Goal: Transaction & Acquisition: Purchase product/service

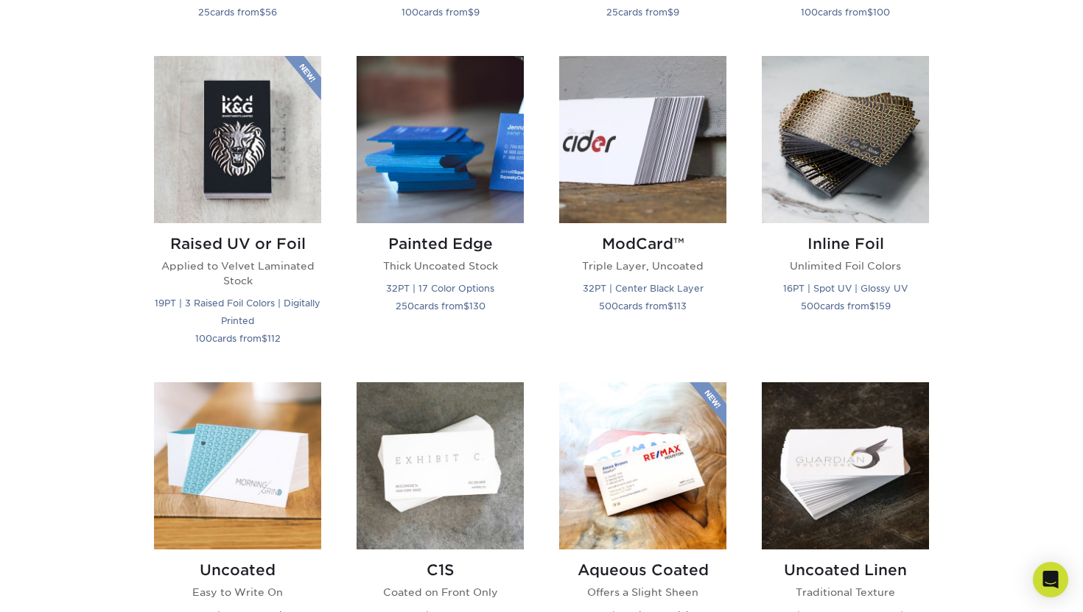
scroll to position [987, 0]
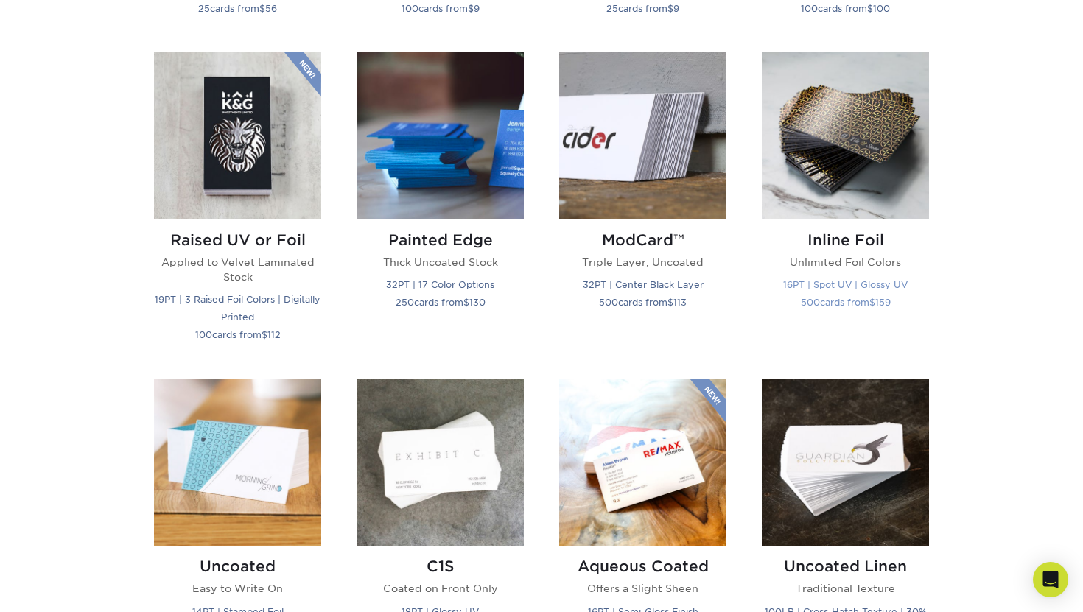
click at [807, 183] on img at bounding box center [844, 135] width 167 height 167
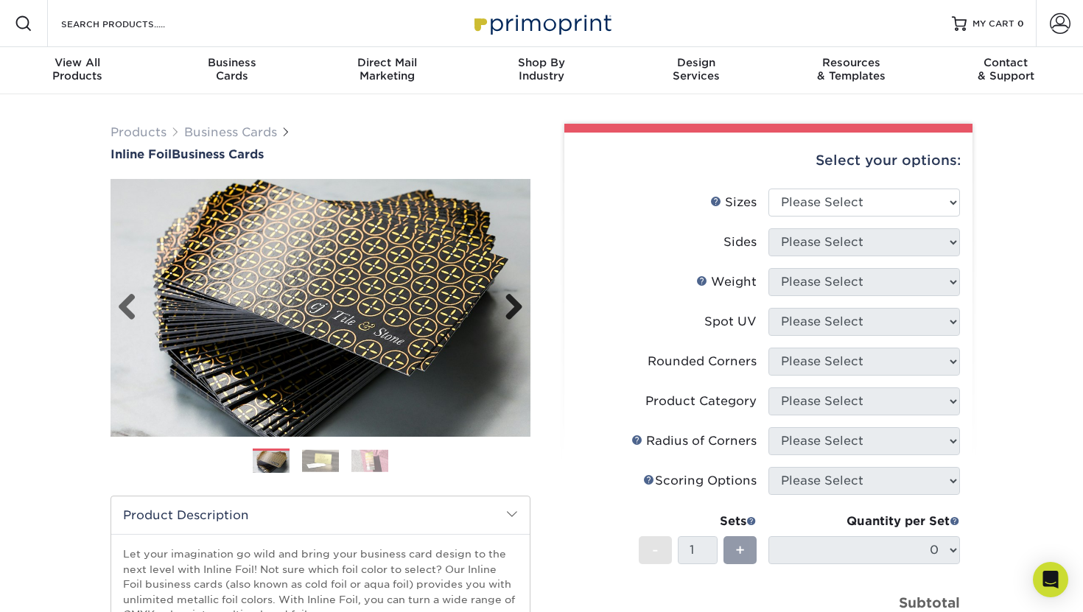
click at [511, 302] on link "Next" at bounding box center [507, 307] width 29 height 29
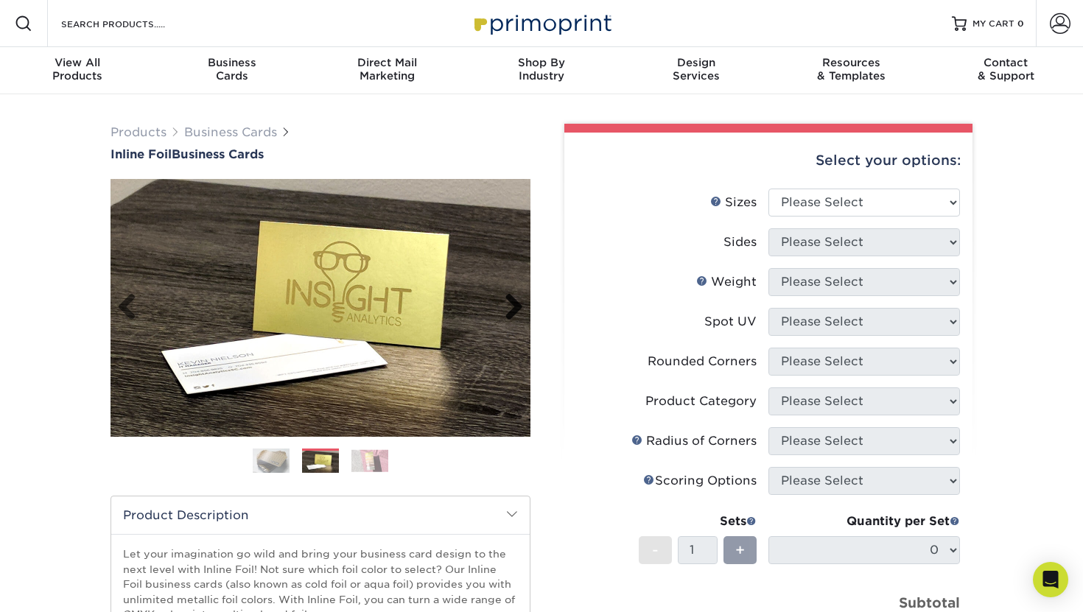
click at [511, 302] on link "Next" at bounding box center [507, 307] width 29 height 29
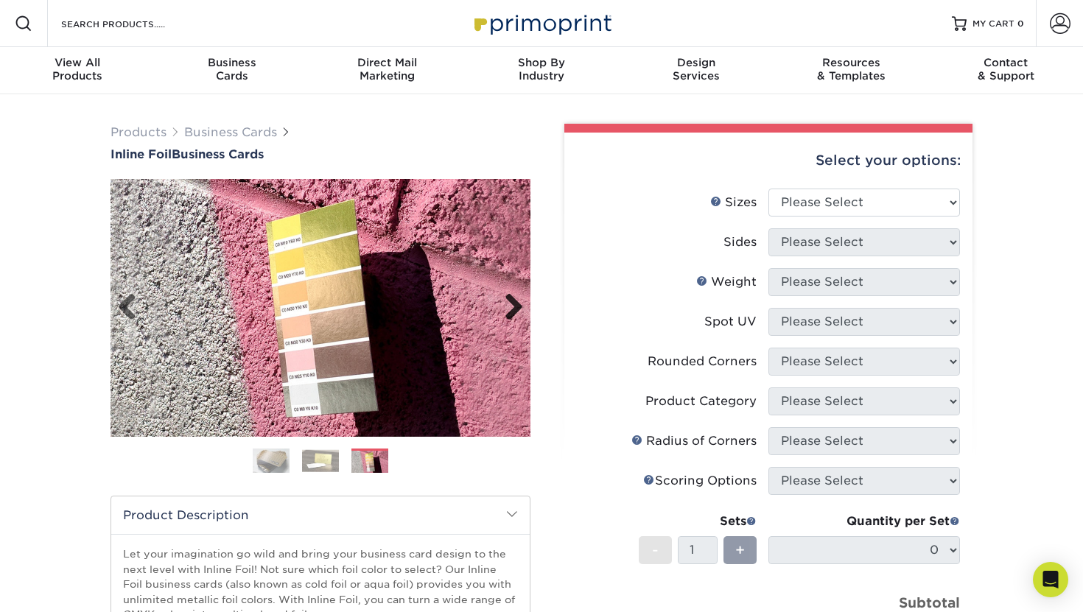
click at [511, 302] on link "Next" at bounding box center [507, 307] width 29 height 29
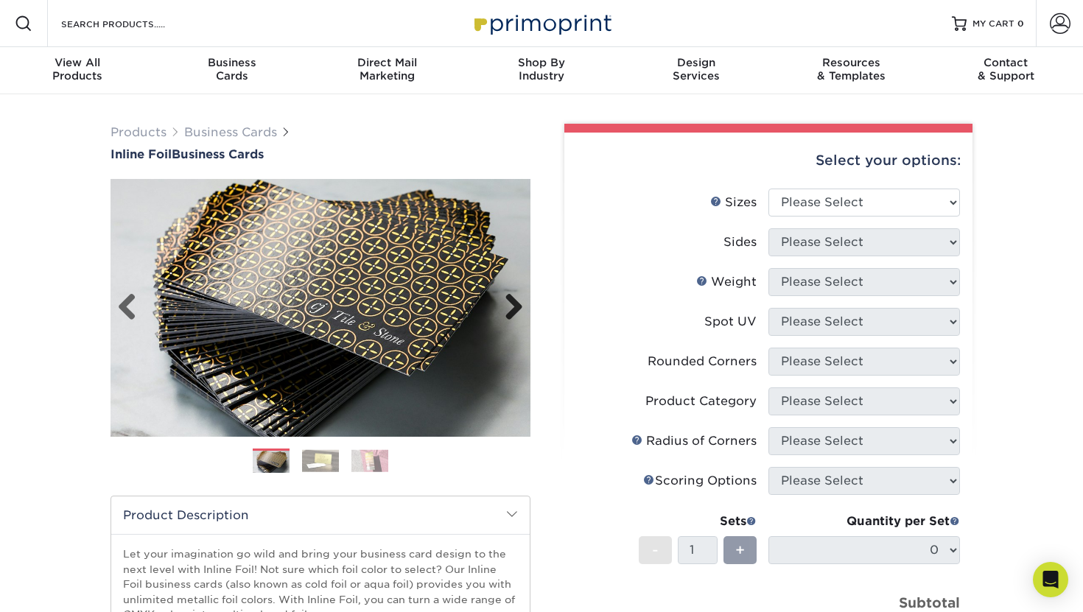
click at [511, 302] on link "Next" at bounding box center [507, 307] width 29 height 29
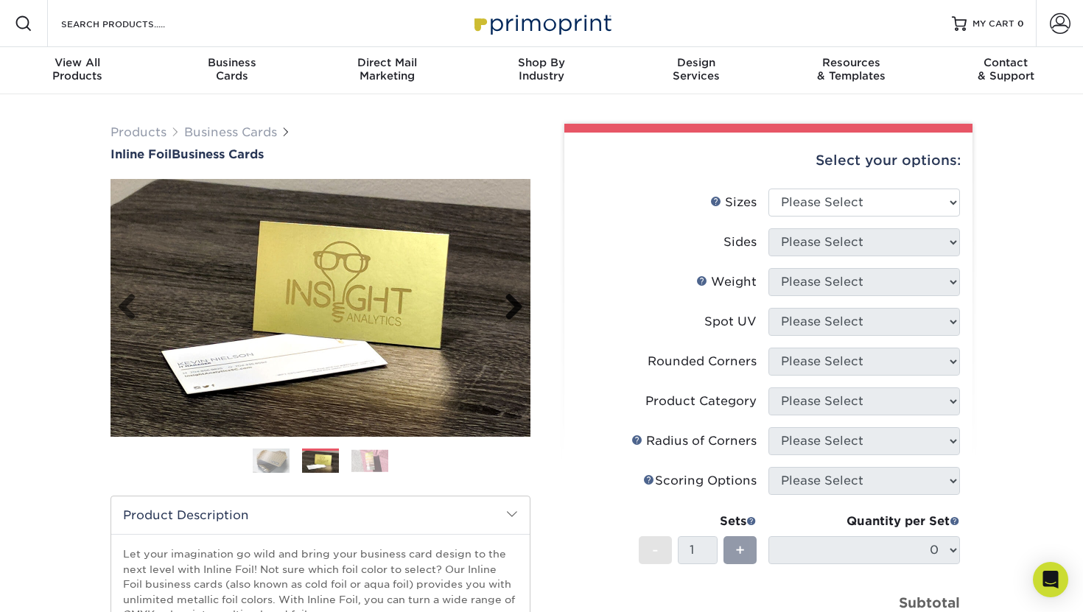
click at [511, 302] on link "Next" at bounding box center [507, 307] width 29 height 29
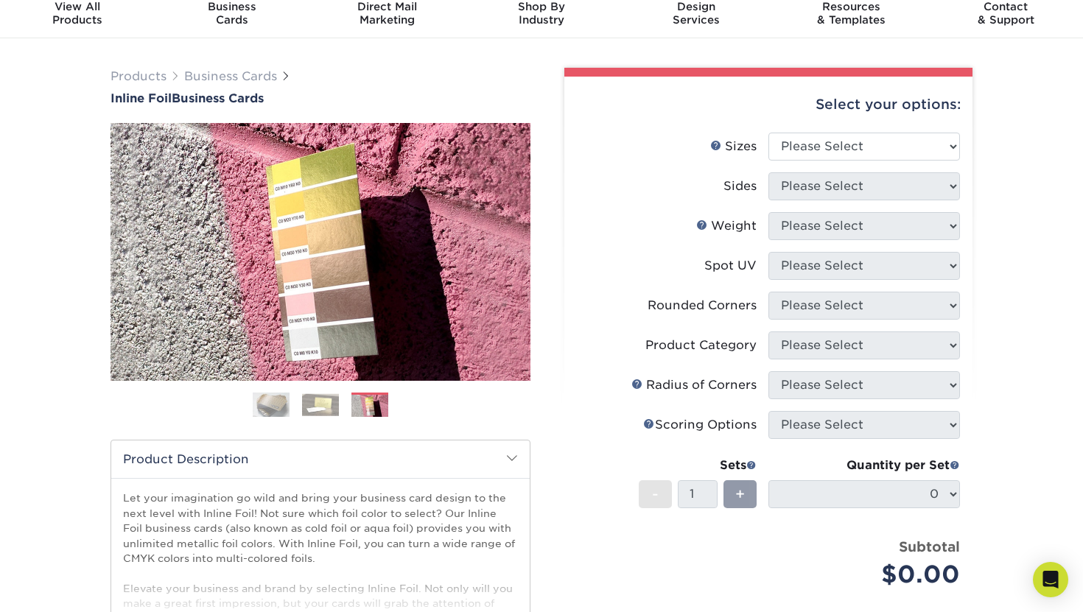
scroll to position [42, 0]
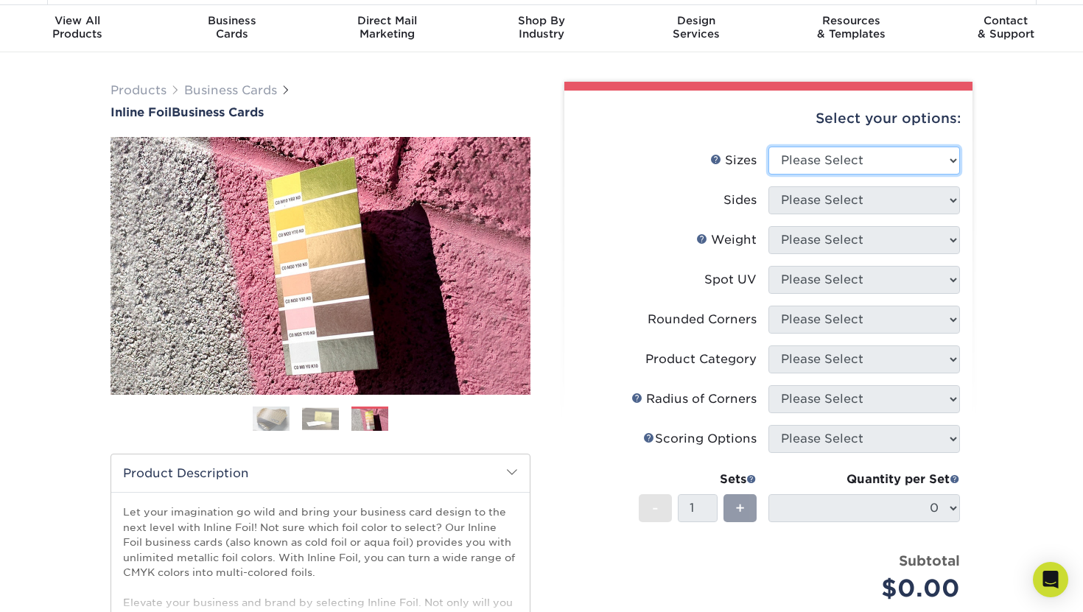
click at [932, 166] on select "Please Select 1.5" x 3.5" - Mini 1.75" x 3.5" - Mini 2" x 2" - Square 2" x 3" -…" at bounding box center [863, 161] width 191 height 28
select select "2.00x3.50"
click at [768, 147] on select "Please Select 1.5" x 3.5" - Mini 1.75" x 3.5" - Mini 2" x 2" - Square 2" x 3" -…" at bounding box center [863, 161] width 191 height 28
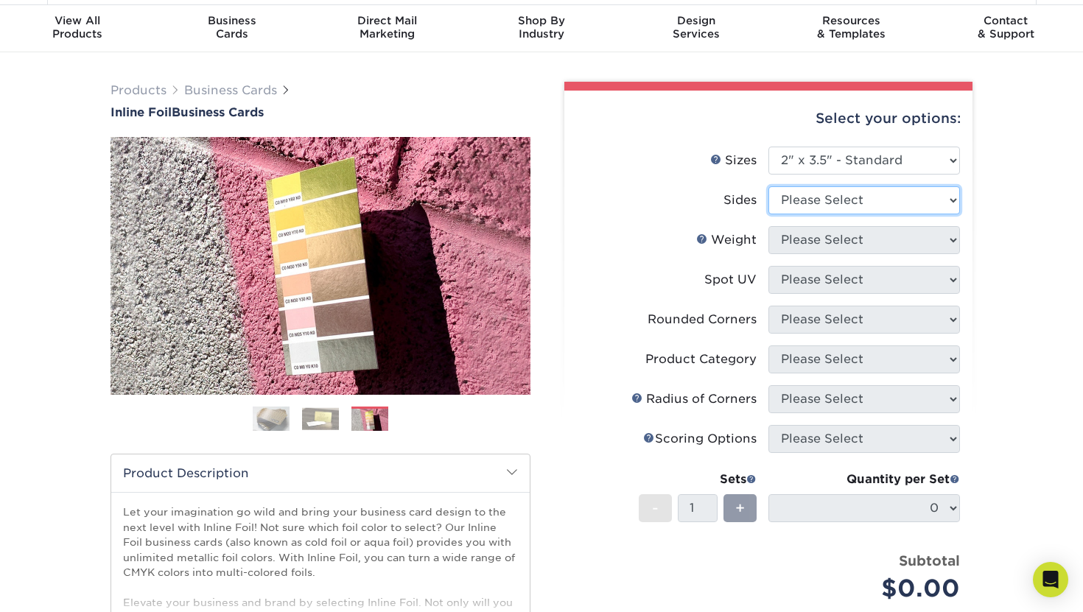
click at [858, 203] on select "Please Select Print Both Sides - Foil Back Only Print Both Sides - Foil Both Si…" at bounding box center [863, 200] width 191 height 28
select select "34527644-b4fd-4ffb-9092-1318eefcd9d9"
click at [768, 186] on select "Please Select Print Both Sides - Foil Back Only Print Both Sides - Foil Both Si…" at bounding box center [863, 200] width 191 height 28
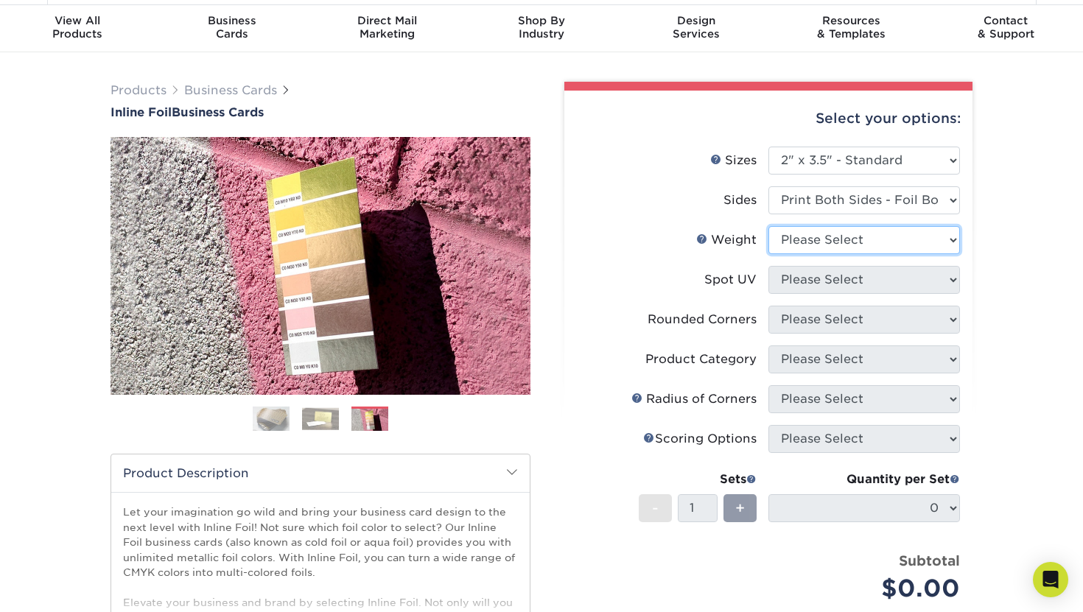
click at [858, 246] on select "Please Select 16PT" at bounding box center [863, 240] width 191 height 28
select select "16PT"
click at [768, 226] on select "Please Select 16PT" at bounding box center [863, 240] width 191 height 28
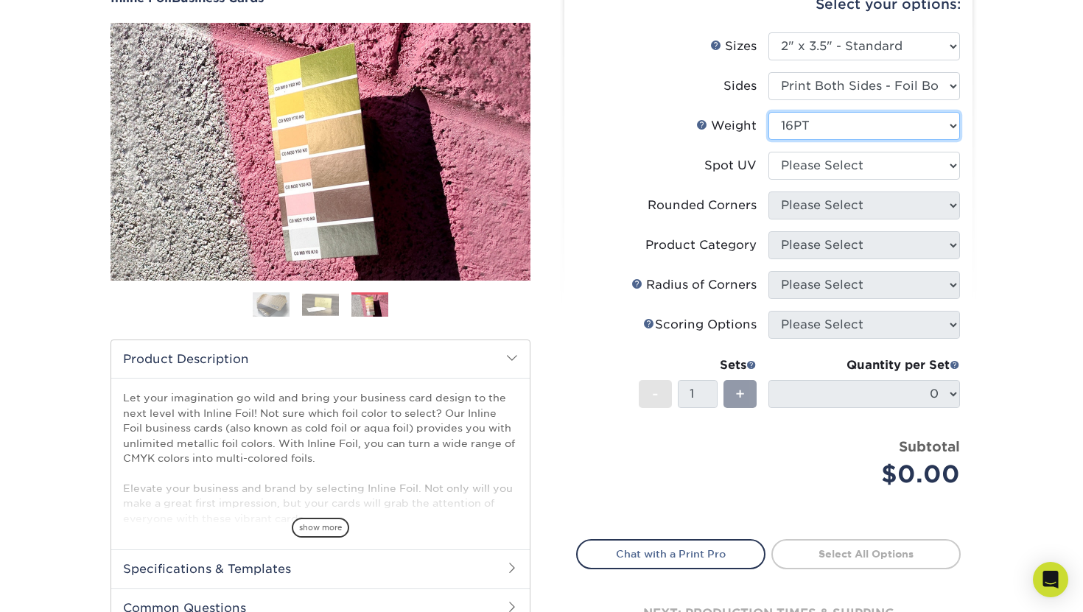
scroll to position [158, 0]
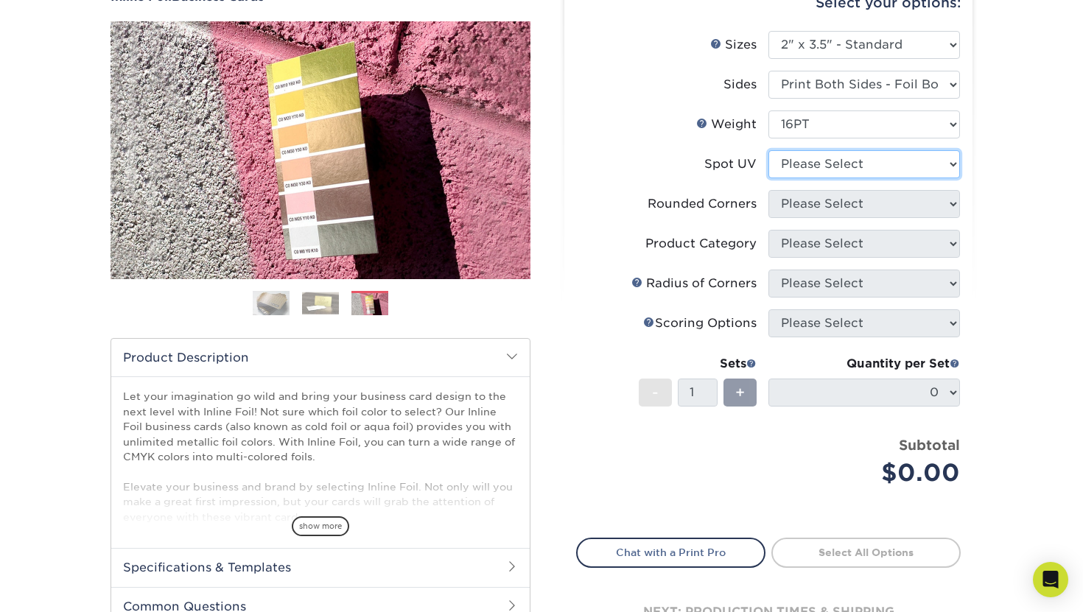
click at [884, 160] on select "Please Select No Spot UV Front and Back (Both Sides) Front Only Back Only" at bounding box center [863, 164] width 191 height 28
select select "3"
click at [768, 150] on select "Please Select No Spot UV Front and Back (Both Sides) Front Only Back Only" at bounding box center [863, 164] width 191 height 28
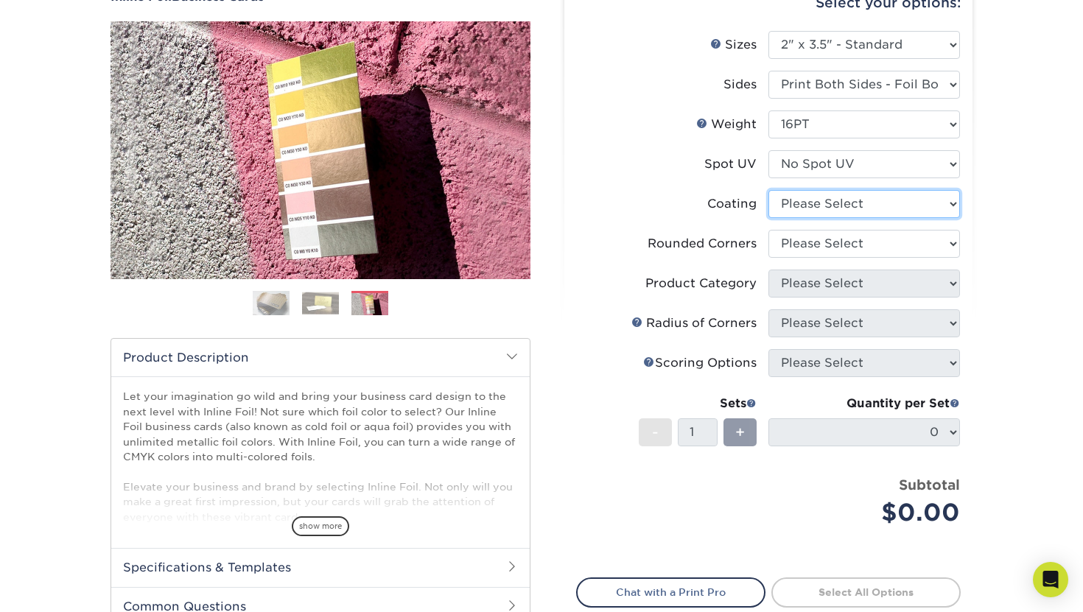
click at [865, 209] on select at bounding box center [863, 204] width 191 height 28
select select "3e7618de-abca-4bda-9f97-8b9129e913d8"
click at [768, 190] on select at bounding box center [863, 204] width 191 height 28
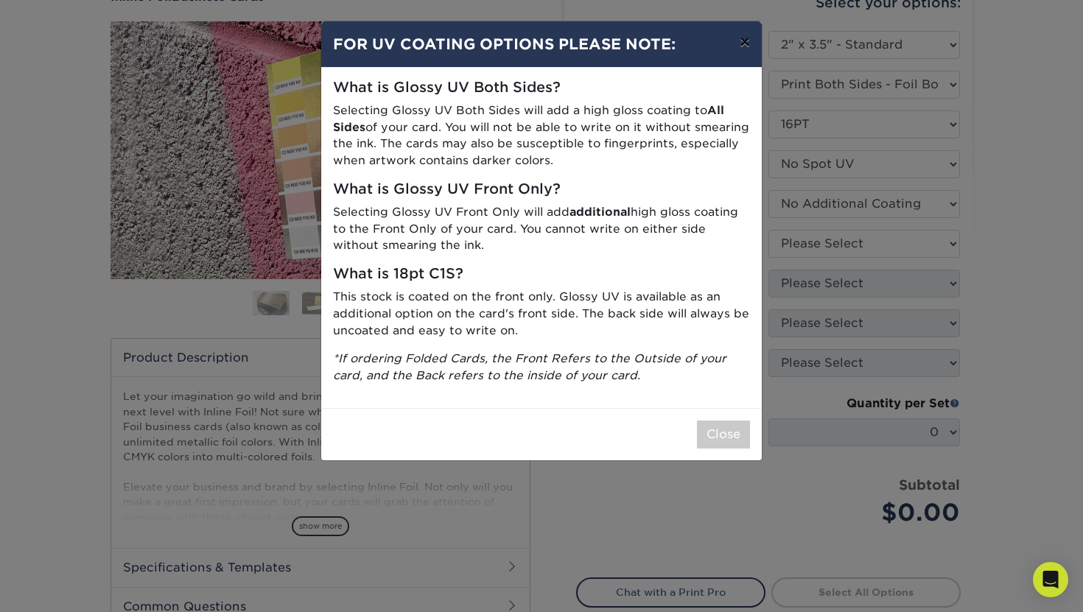
click at [753, 51] on button "×" at bounding box center [745, 41] width 34 height 41
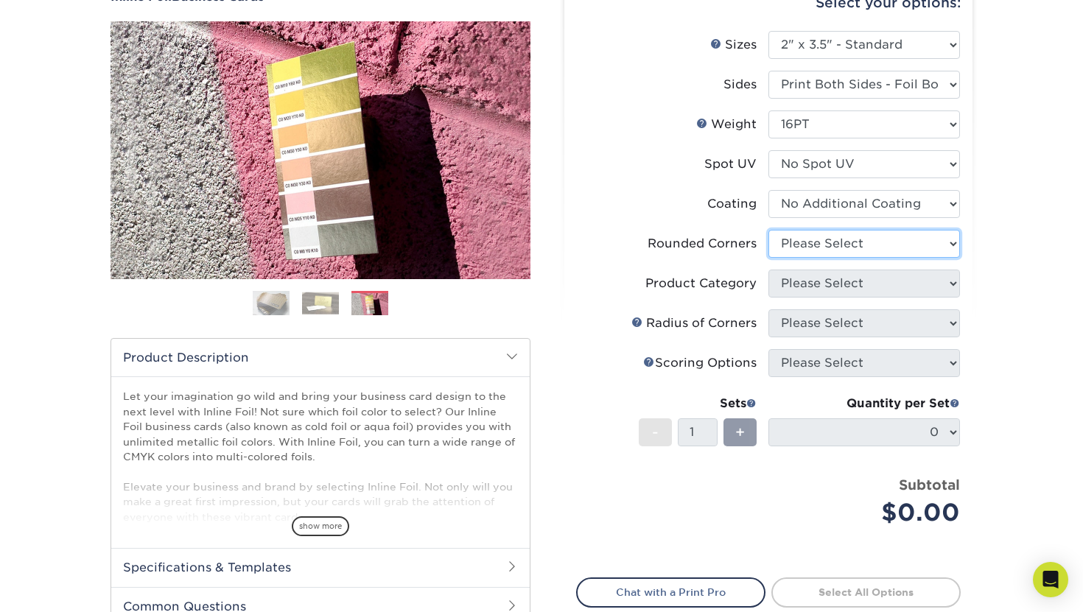
click at [891, 242] on select "Please Select Yes - Round 2 Corners Yes - Round 4 Corners No" at bounding box center [863, 244] width 191 height 28
select select "0"
click at [768, 230] on select "Please Select Yes - Round 2 Corners Yes - Round 4 Corners No" at bounding box center [863, 244] width 191 height 28
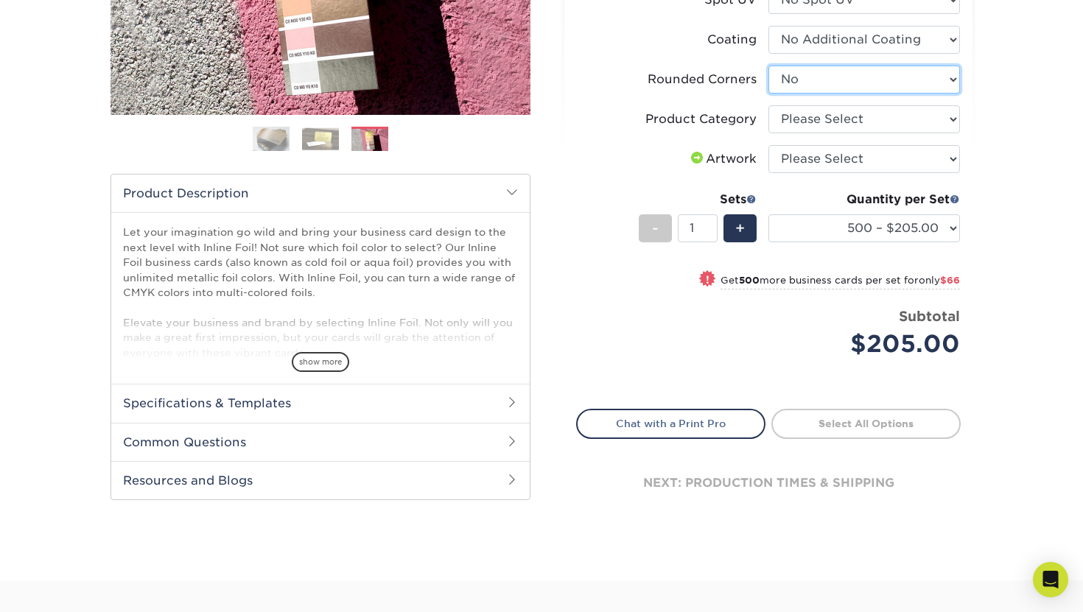
scroll to position [326, 0]
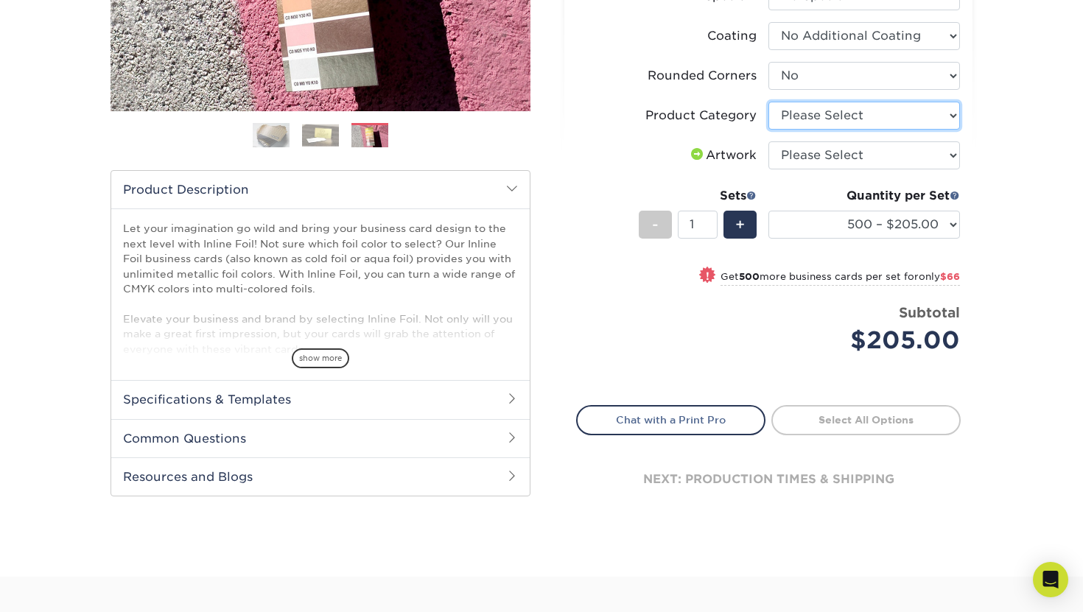
click at [938, 118] on select "Please Select Business Cards" at bounding box center [863, 116] width 191 height 28
select select "3b5148f1-0588-4f88-a218-97bcfdce65c1"
click at [768, 102] on select "Please Select Business Cards" at bounding box center [863, 116] width 191 height 28
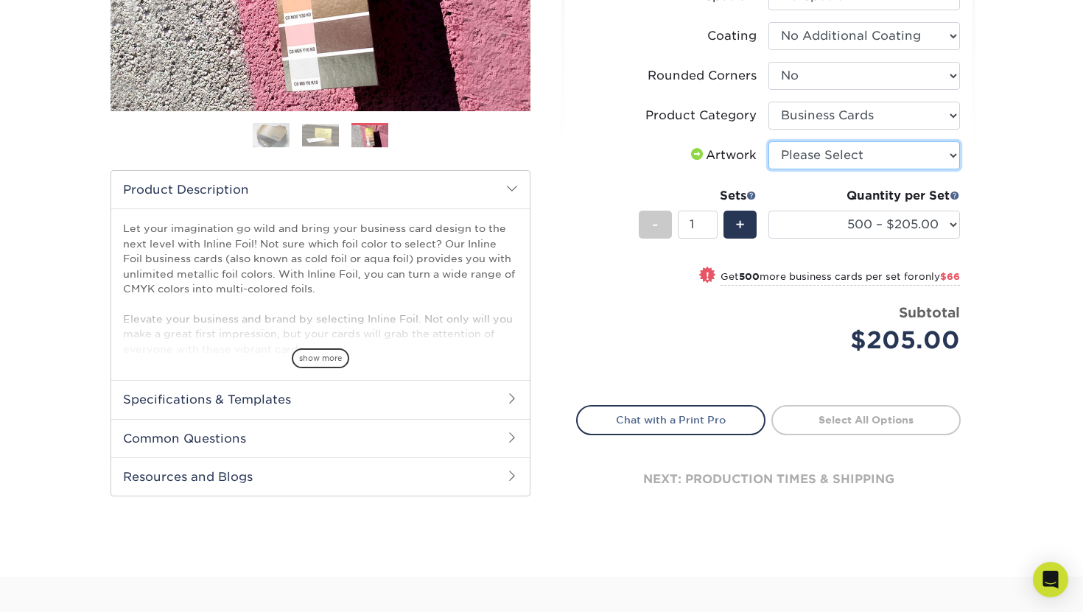
click at [921, 147] on select "Please Select I will upload files I need a design - $100" at bounding box center [863, 155] width 191 height 28
select select "upload"
click at [768, 141] on select "Please Select I will upload files I need a design - $100" at bounding box center [863, 155] width 191 height 28
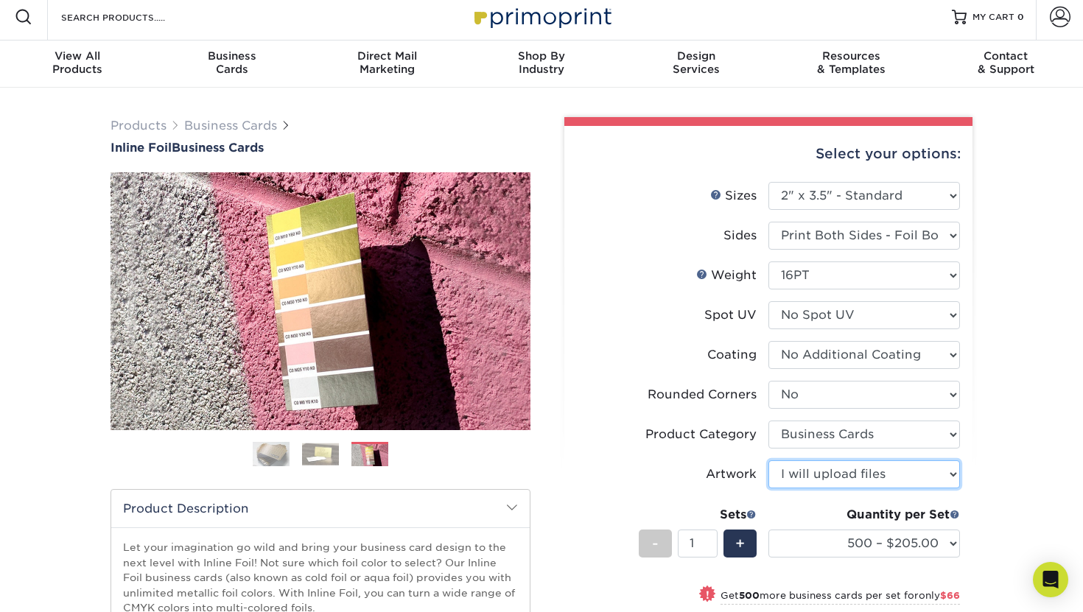
scroll to position [0, 0]
